Goal: Book appointment/travel/reservation

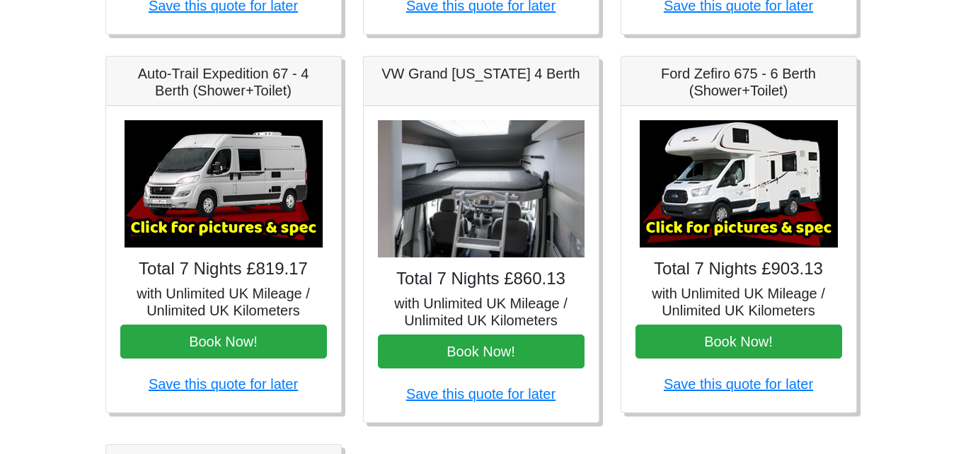
scroll to position [495, 0]
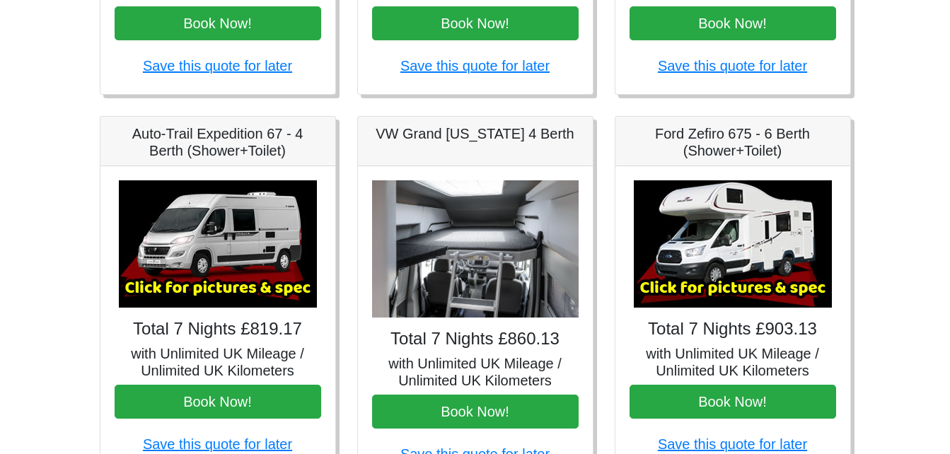
click at [708, 256] on img at bounding box center [733, 243] width 198 height 127
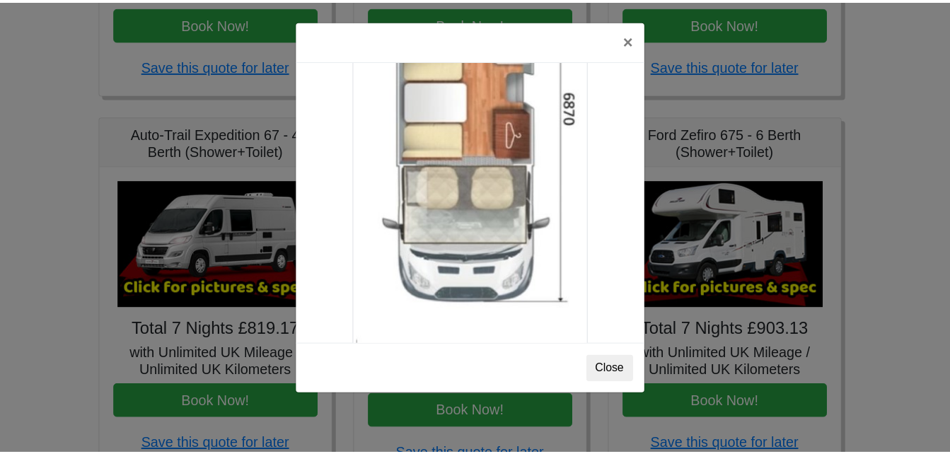
scroll to position [2496, 0]
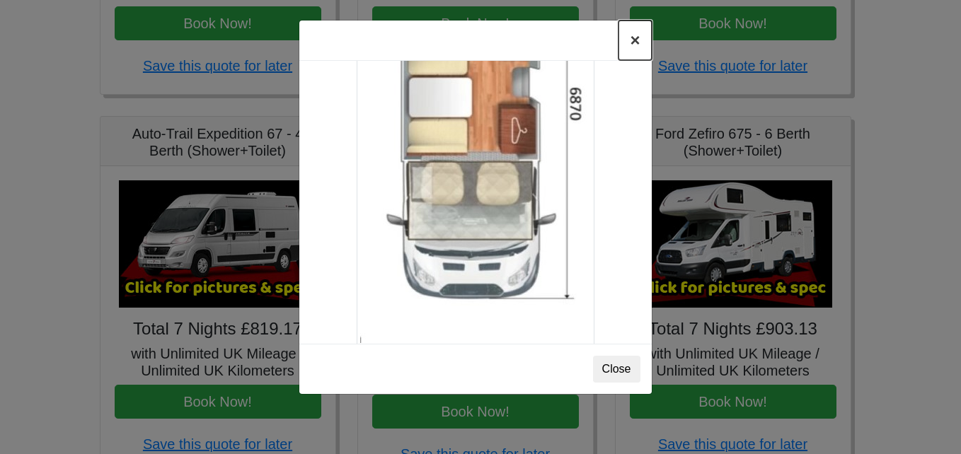
click at [629, 42] on button "×" at bounding box center [634, 41] width 33 height 40
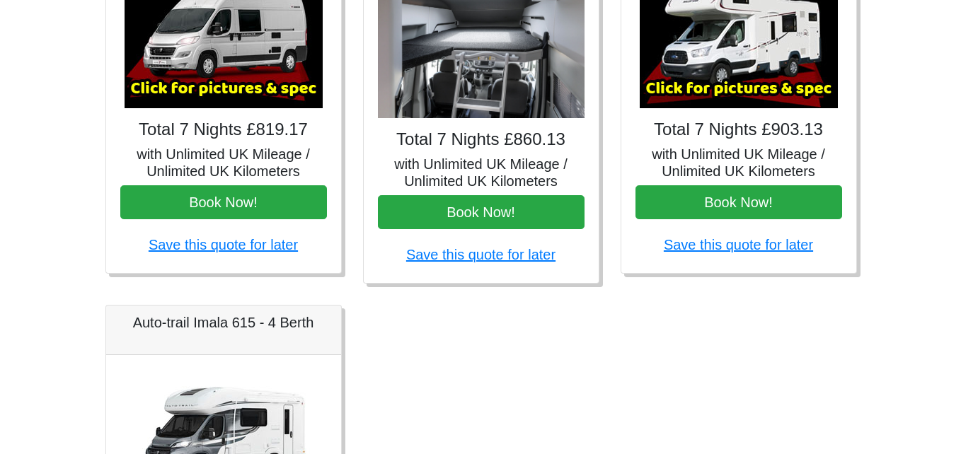
scroll to position [708, 0]
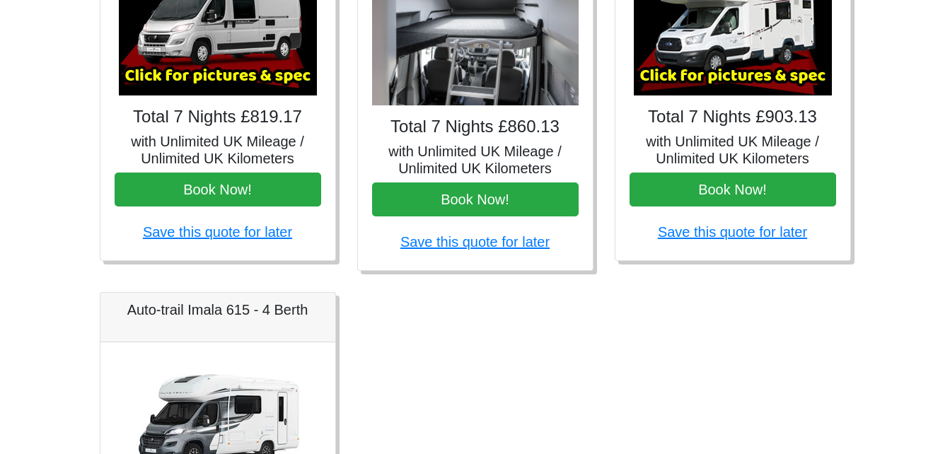
click at [698, 57] on img at bounding box center [733, 31] width 198 height 127
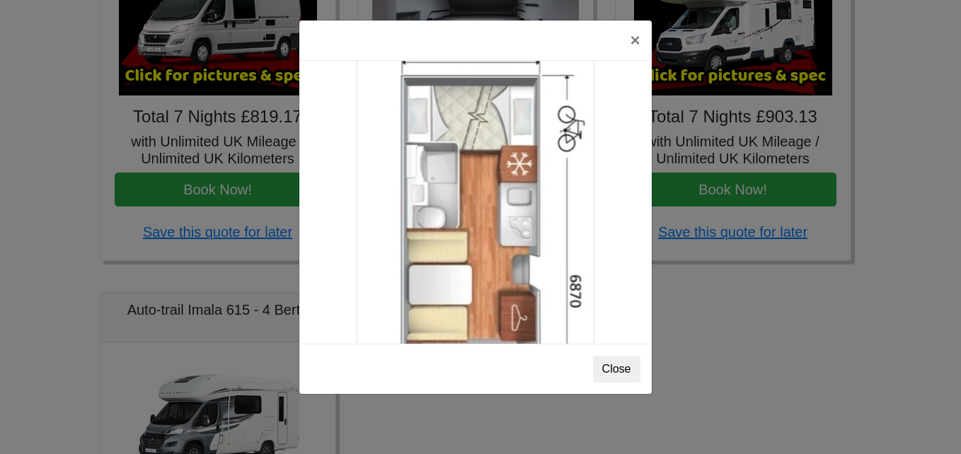
scroll to position [2284, 0]
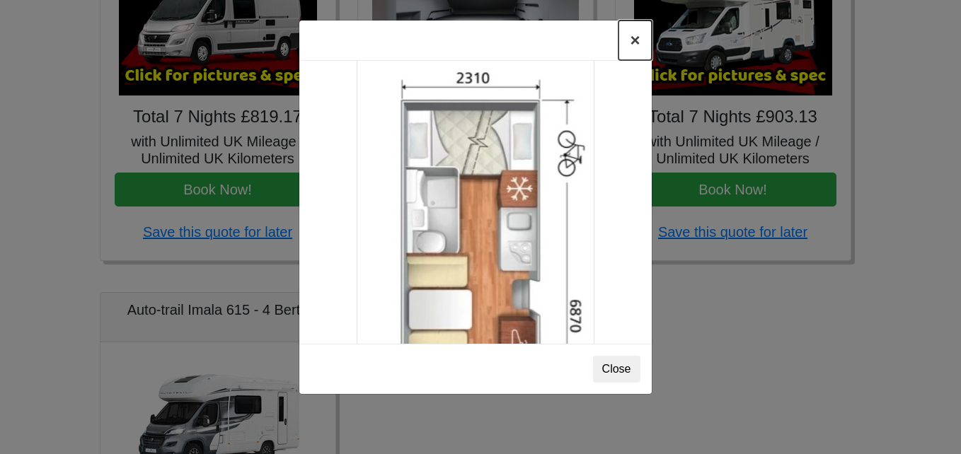
click at [634, 45] on button "×" at bounding box center [634, 41] width 33 height 40
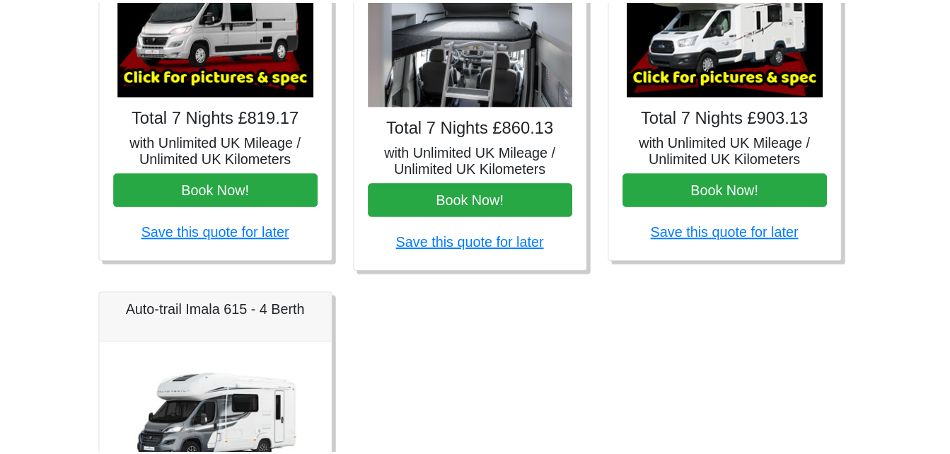
scroll to position [676, 0]
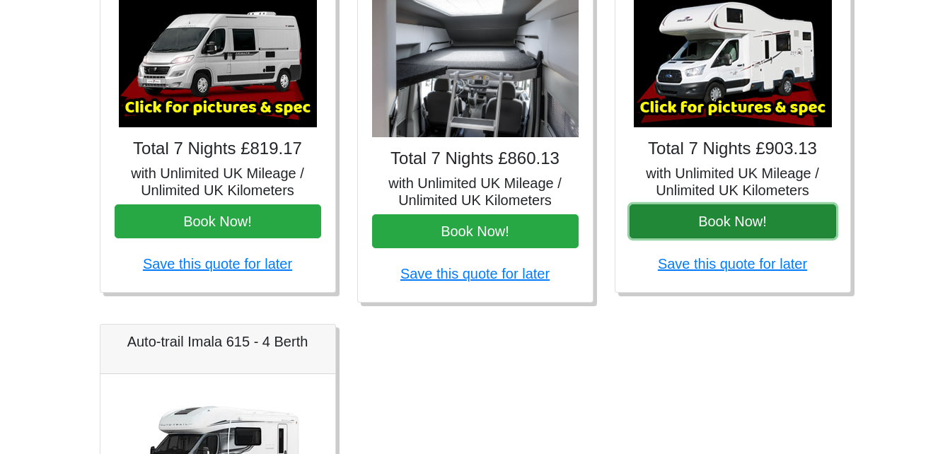
click at [706, 224] on button "Book Now!" at bounding box center [733, 222] width 207 height 34
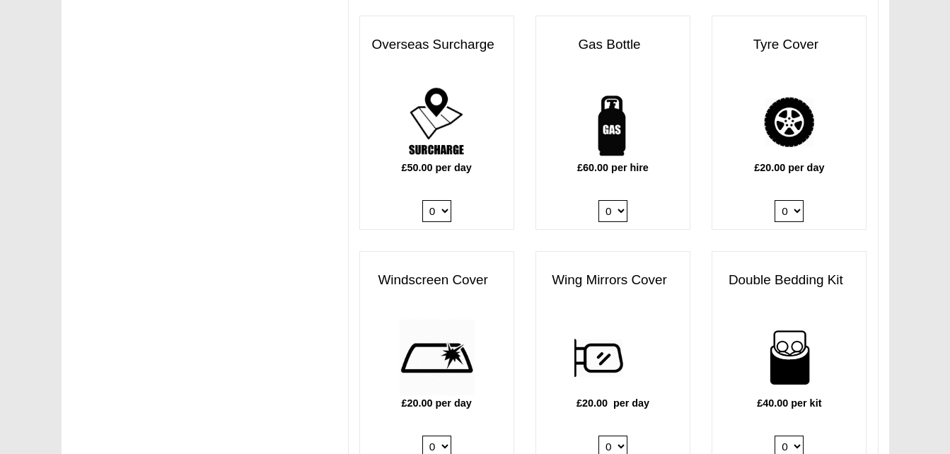
scroll to position [1061, 0]
